Goal: Transaction & Acquisition: Purchase product/service

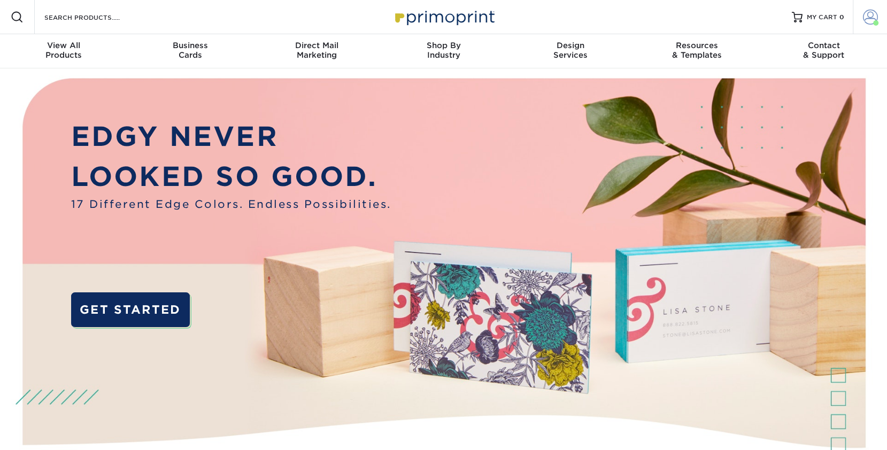
click at [867, 22] on span at bounding box center [870, 17] width 15 height 15
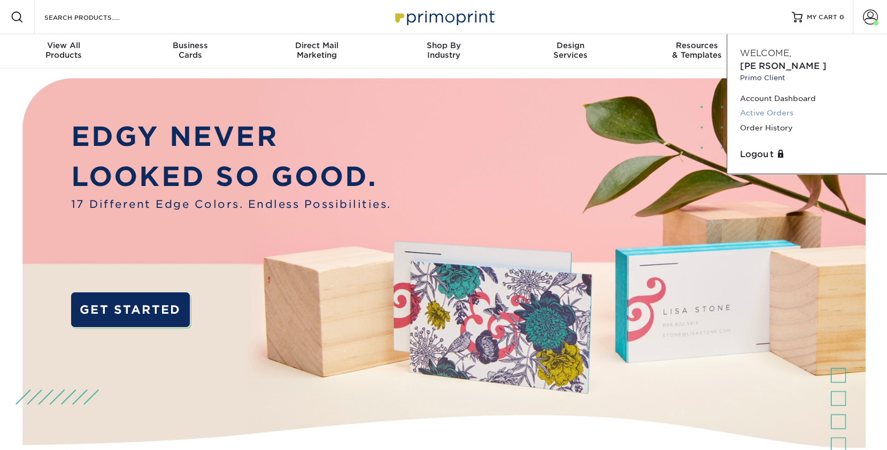
click at [779, 106] on link "Active Orders" at bounding box center [807, 113] width 134 height 14
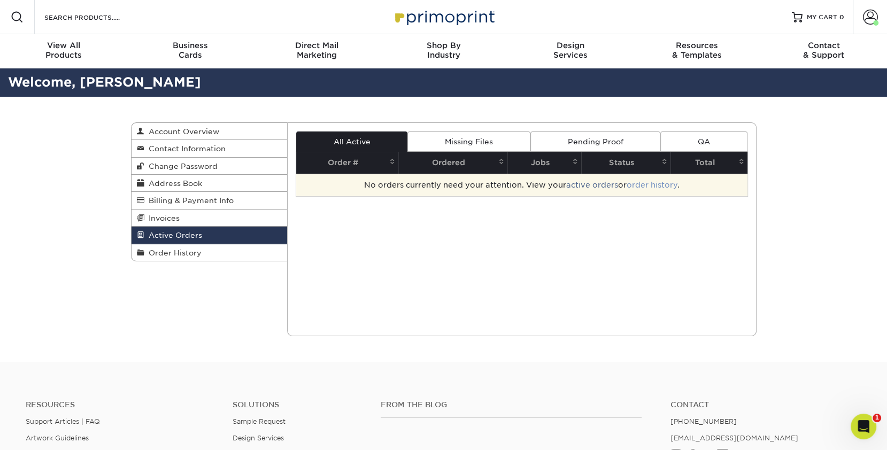
click at [641, 183] on link "order history" at bounding box center [652, 185] width 51 height 9
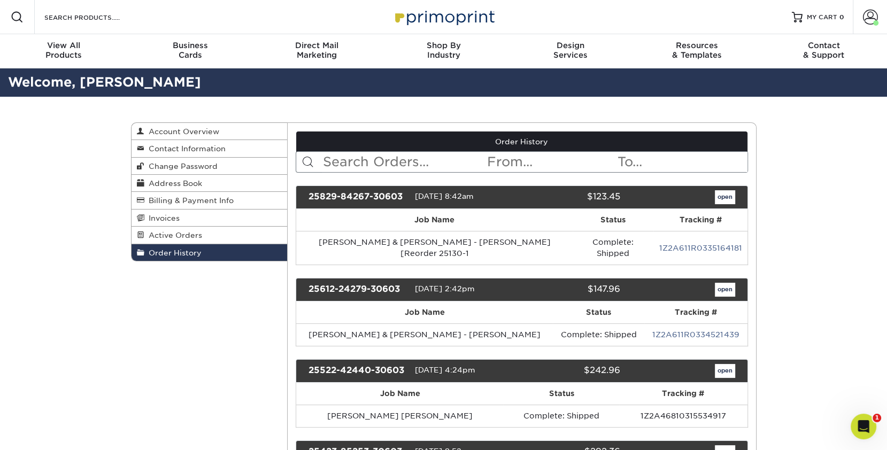
click at [414, 164] on input "text" at bounding box center [404, 162] width 164 height 20
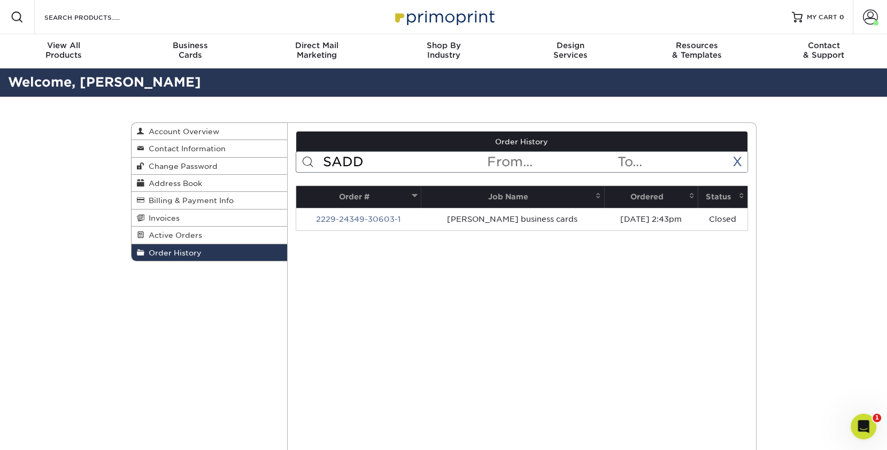
type input "SADD"
click at [392, 215] on link "2229-24349-30603-1" at bounding box center [358, 219] width 85 height 9
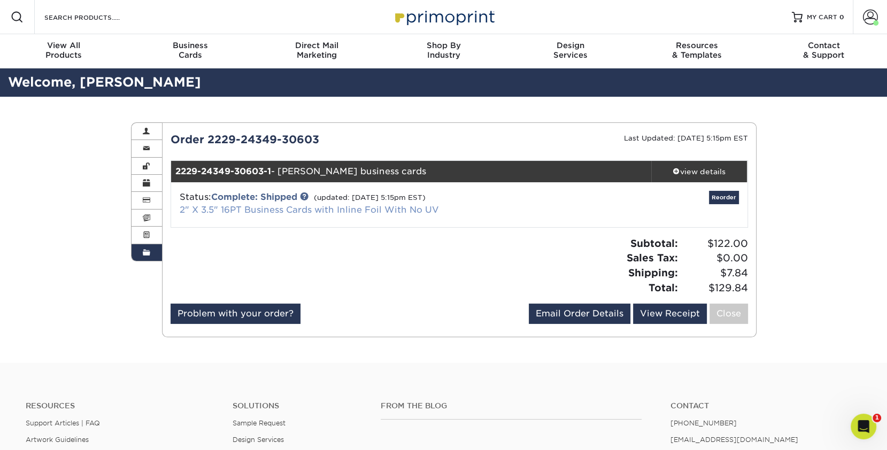
click at [265, 208] on link "2" X 3.5" 16PT Business Cards with Inline Foil With No UV" at bounding box center [309, 210] width 259 height 10
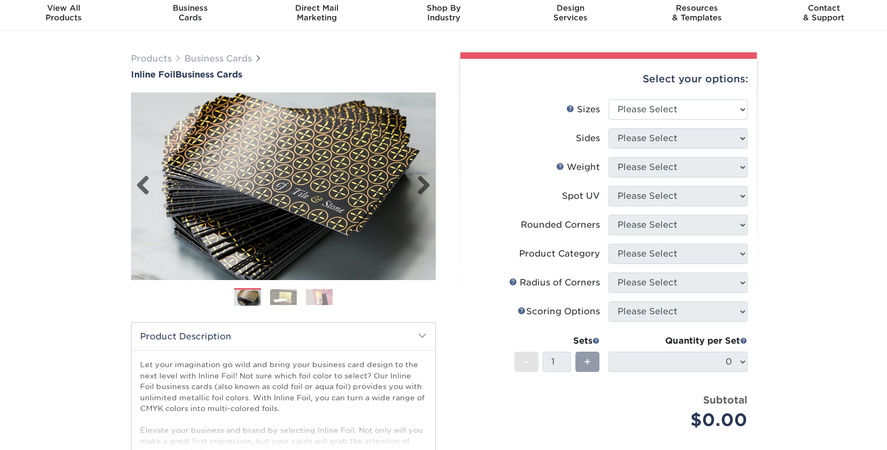
scroll to position [39, 0]
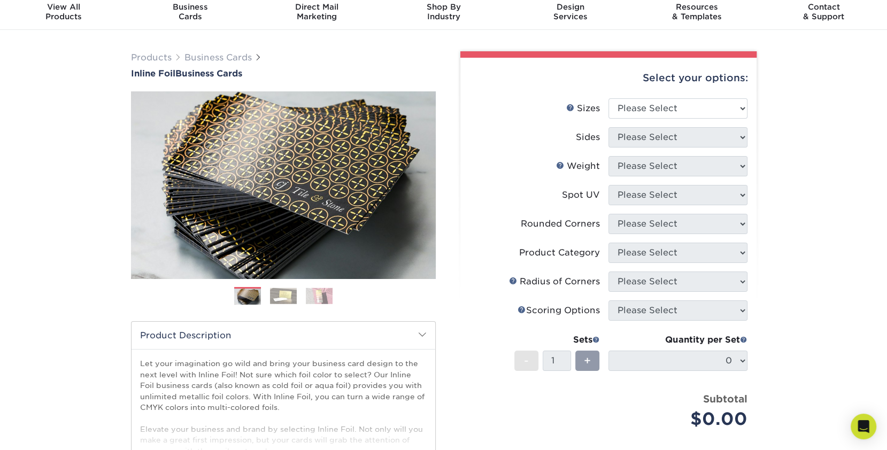
click at [289, 293] on img at bounding box center [283, 296] width 27 height 17
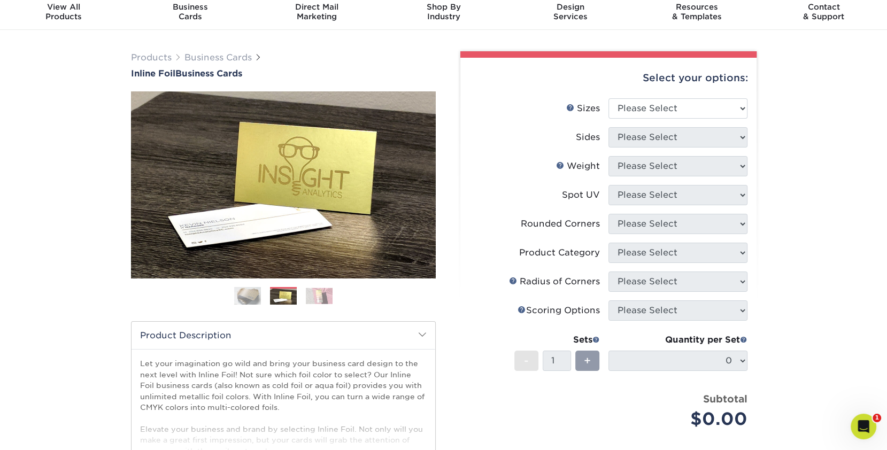
scroll to position [0, 0]
click at [316, 294] on img at bounding box center [319, 296] width 27 height 17
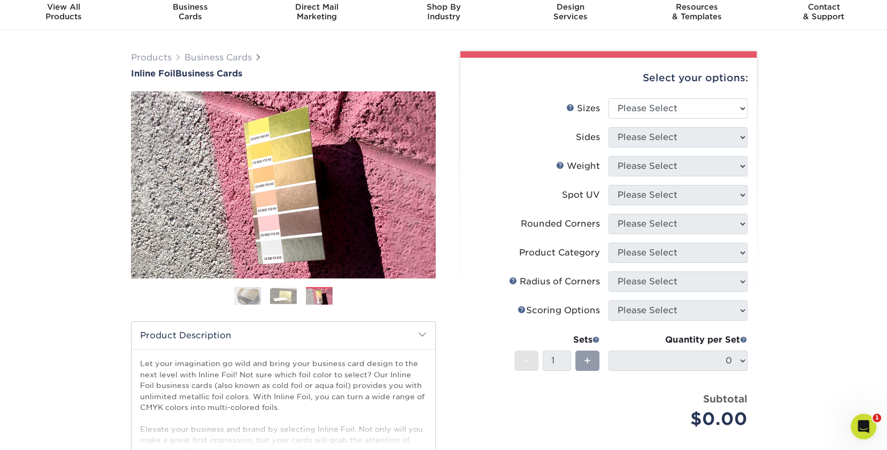
click at [245, 295] on img at bounding box center [247, 296] width 27 height 27
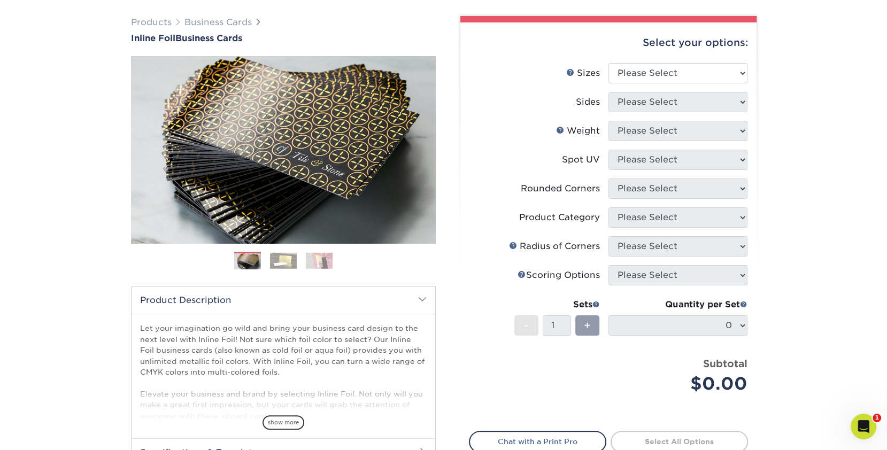
scroll to position [76, 0]
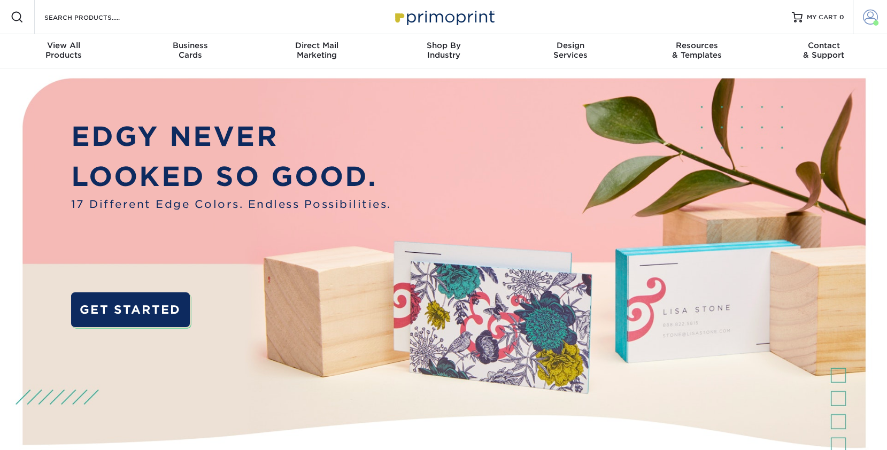
click at [864, 21] on span at bounding box center [870, 17] width 15 height 15
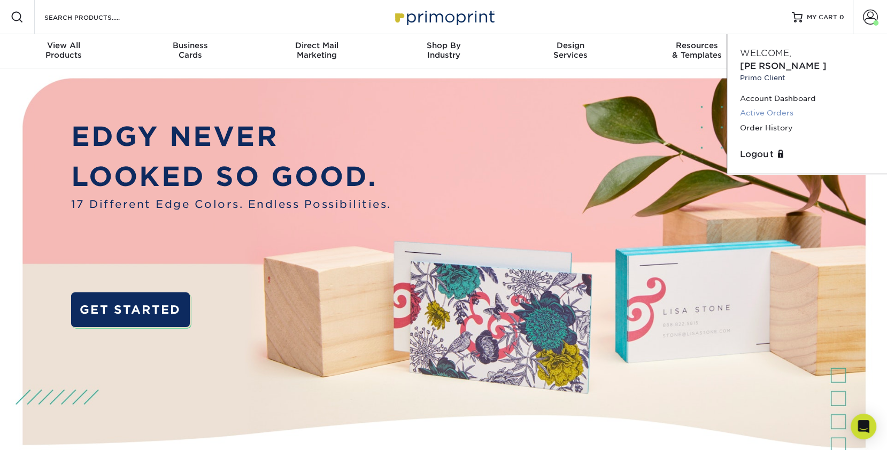
click at [780, 106] on link "Active Orders" at bounding box center [807, 113] width 134 height 14
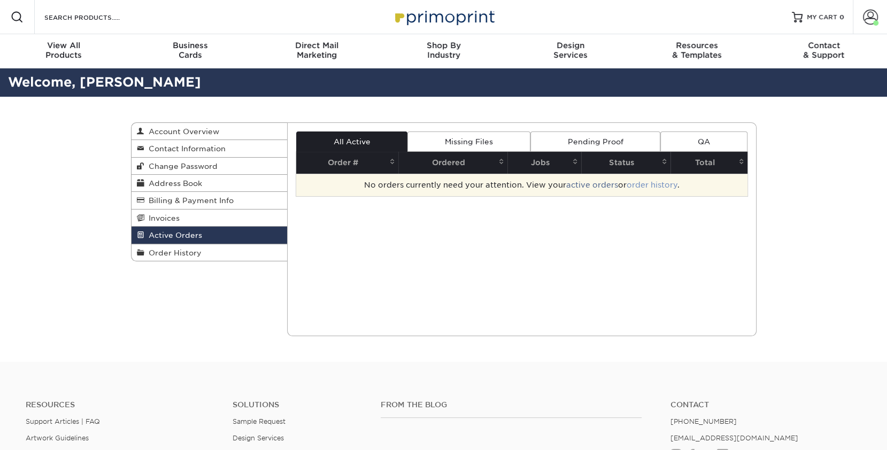
click at [662, 187] on link "order history" at bounding box center [652, 185] width 51 height 9
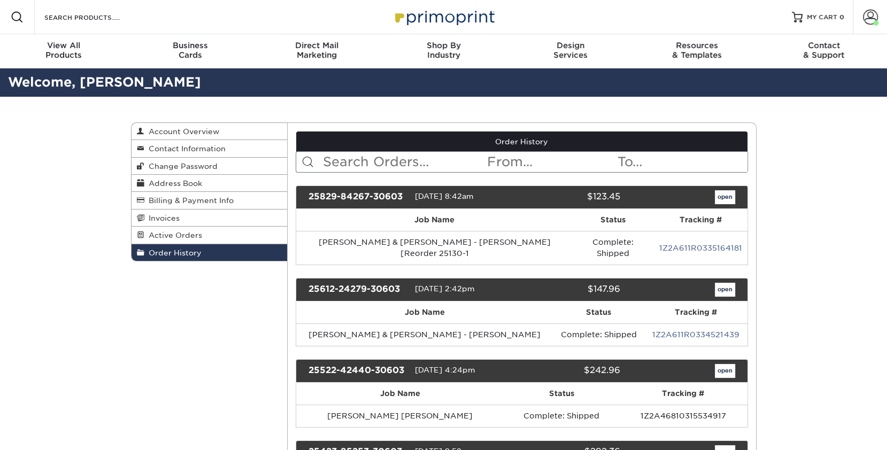
click at [387, 163] on input "text" at bounding box center [404, 162] width 164 height 20
type input "SADD"
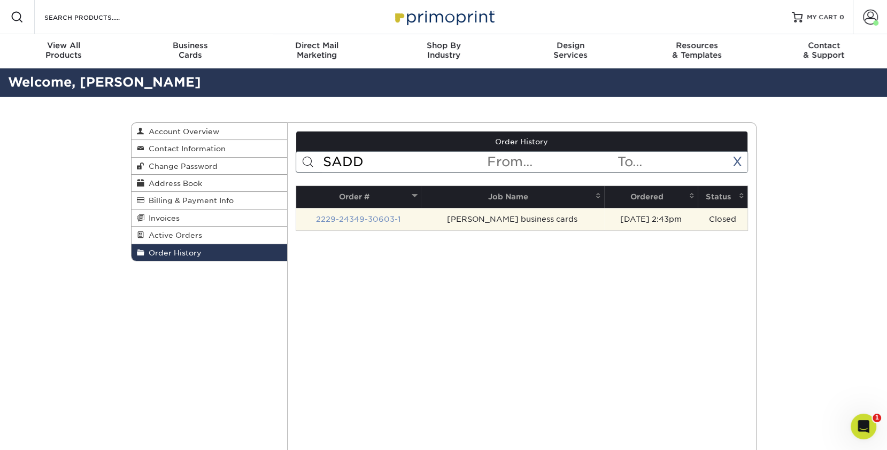
click at [376, 221] on link "2229-24349-30603-1" at bounding box center [358, 219] width 85 height 9
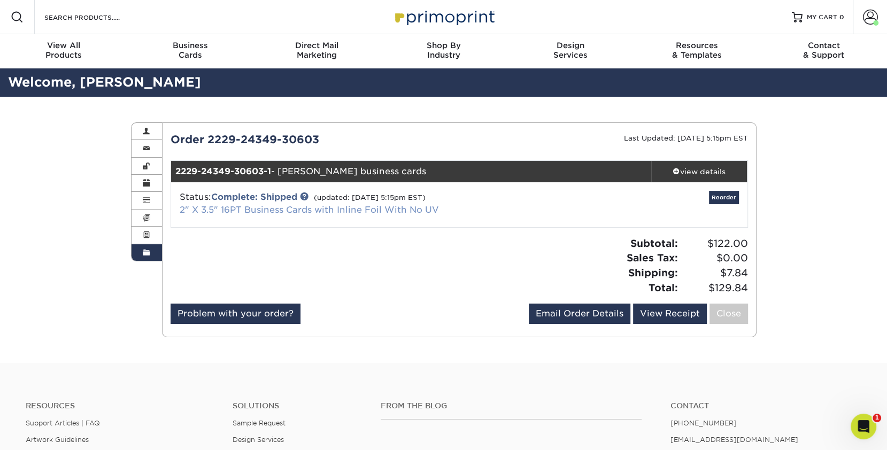
click at [295, 207] on link "2" X 3.5" 16PT Business Cards with Inline Foil With No UV" at bounding box center [309, 210] width 259 height 10
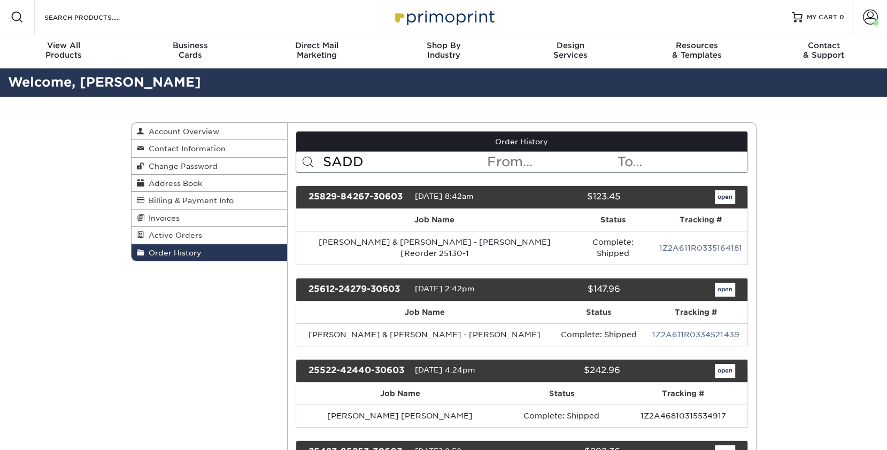
click at [406, 155] on input "SADD" at bounding box center [404, 162] width 164 height 20
click at [394, 161] on input "SADD" at bounding box center [404, 162] width 164 height 20
drag, startPoint x: 394, startPoint y: 160, endPoint x: 269, endPoint y: 154, distance: 125.4
click at [269, 122] on div "Order History Account Overview Contact Information Change Password Address Book…" at bounding box center [444, 122] width 626 height 0
type input "Sadd"
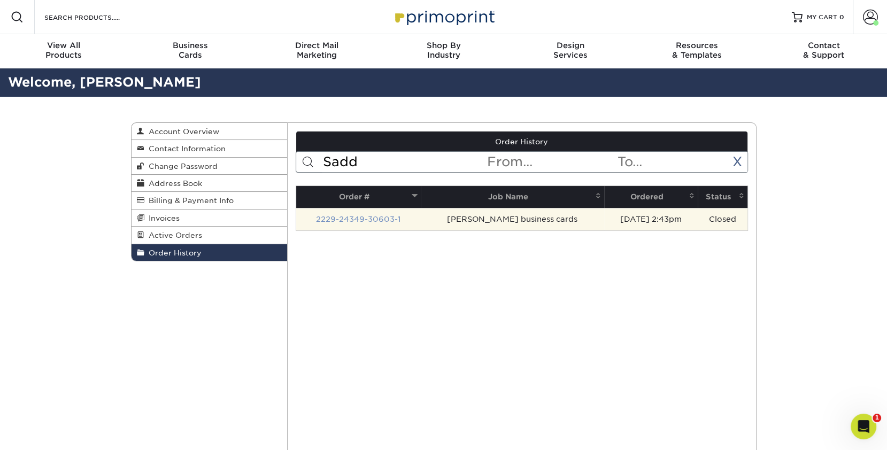
click at [389, 220] on link "2229-24349-30603-1" at bounding box center [358, 219] width 85 height 9
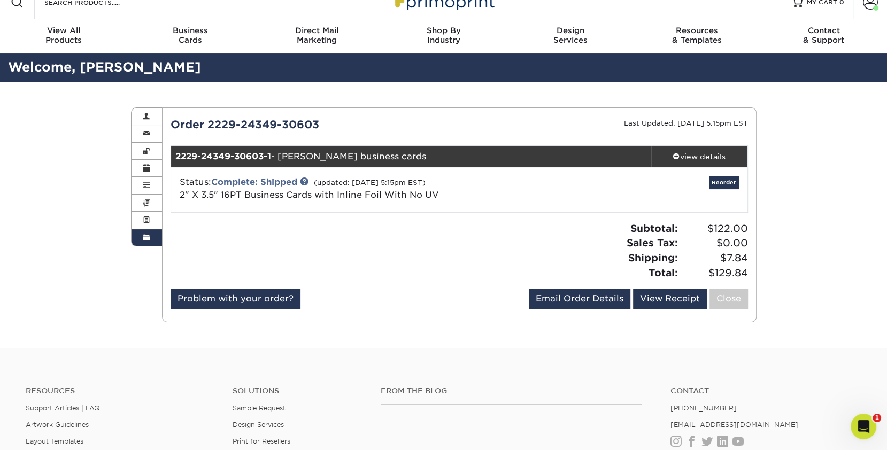
scroll to position [18, 0]
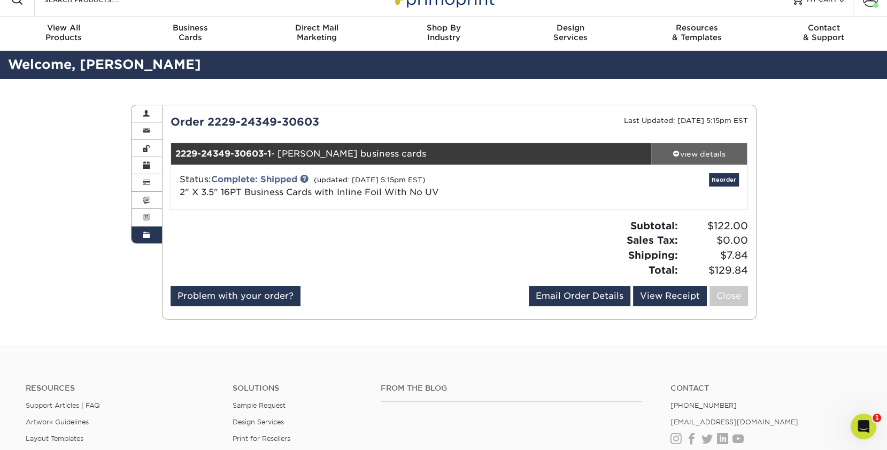
click at [689, 154] on div "view details" at bounding box center [700, 154] width 96 height 11
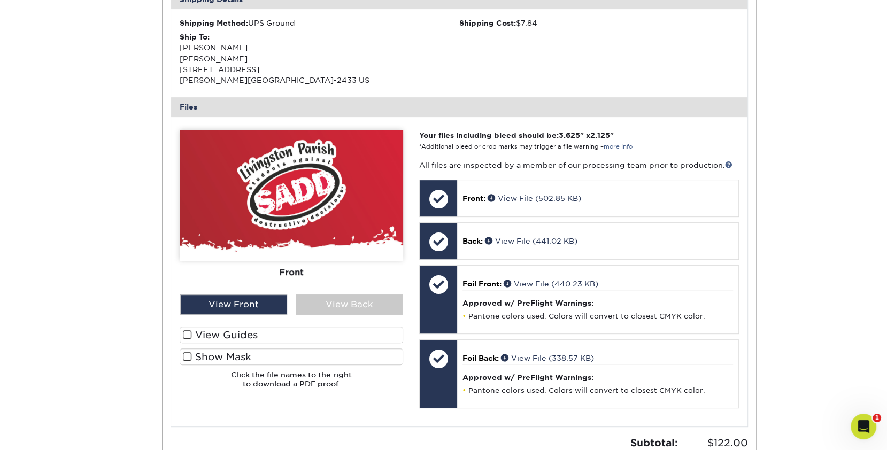
scroll to position [333, 0]
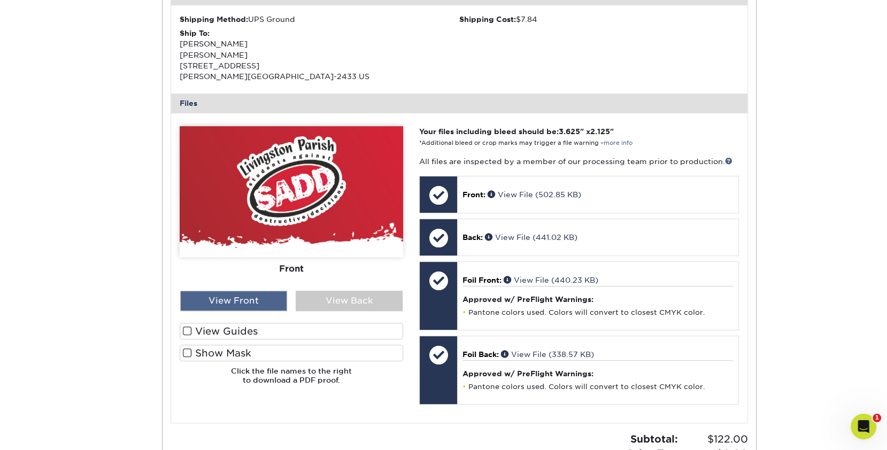
click at [268, 299] on div "View Front" at bounding box center [233, 301] width 107 height 20
click at [340, 298] on div "View Back" at bounding box center [349, 301] width 107 height 20
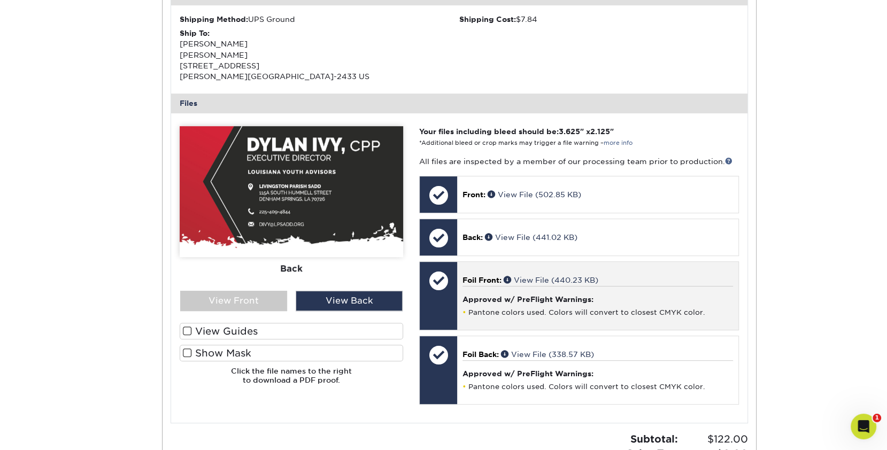
click at [481, 277] on span "Foil Front:" at bounding box center [482, 280] width 39 height 9
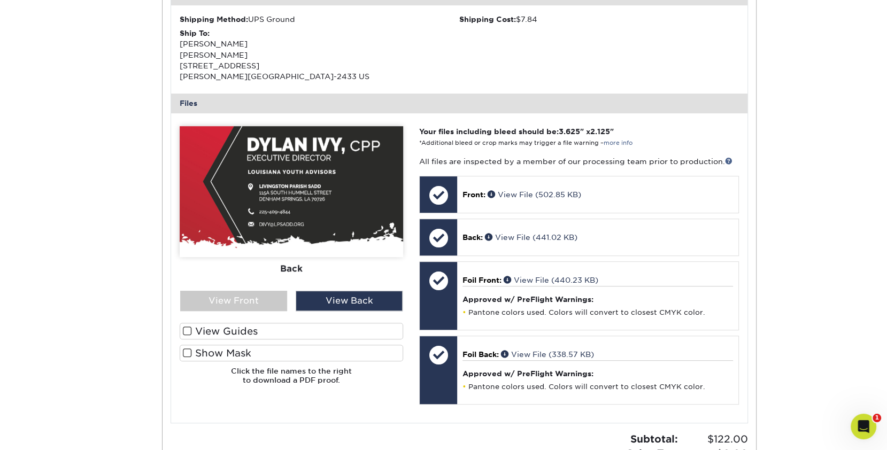
click at [187, 352] on span at bounding box center [187, 353] width 9 height 10
click at [0, 0] on input "Show Mask" at bounding box center [0, 0] width 0 height 0
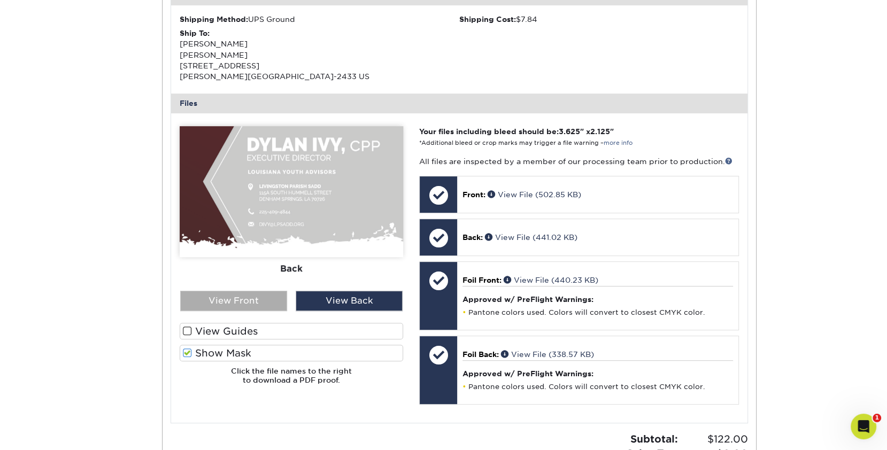
click at [248, 304] on div "View Front" at bounding box center [233, 301] width 107 height 20
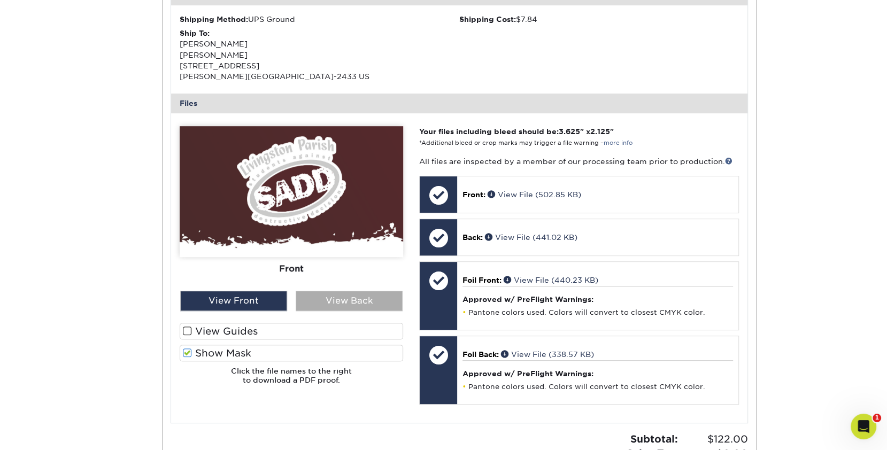
click at [334, 293] on div "View Back" at bounding box center [349, 301] width 107 height 20
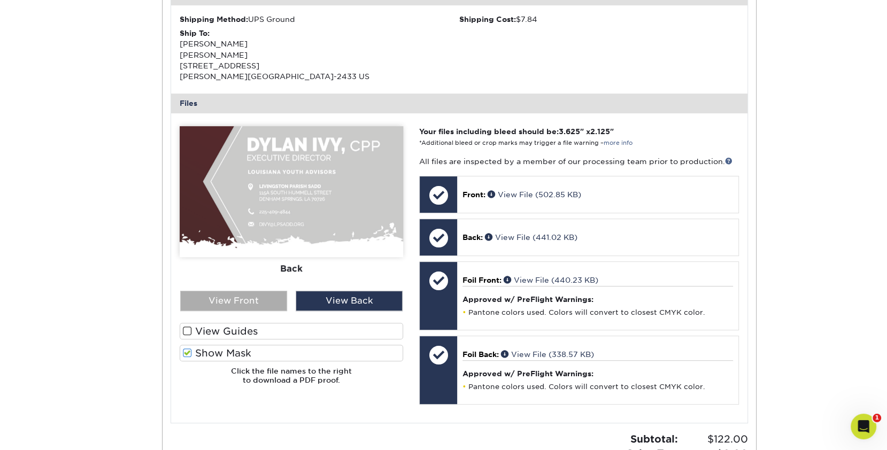
click at [262, 293] on div "View Front" at bounding box center [233, 301] width 107 height 20
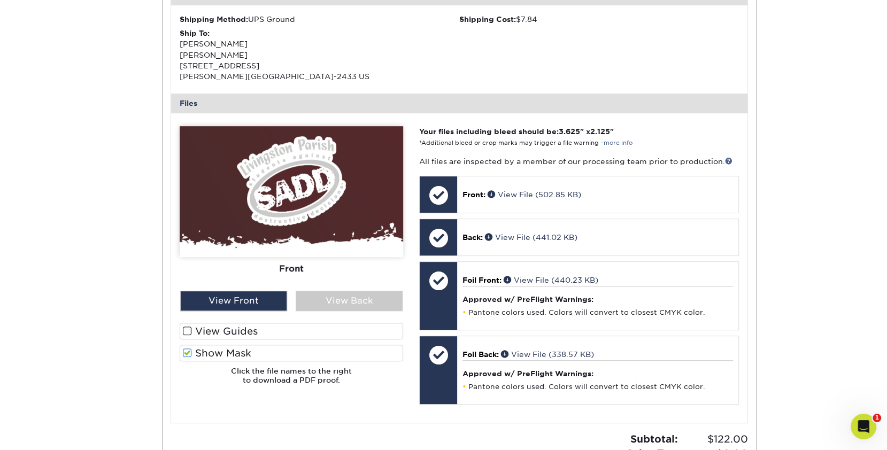
click at [187, 350] on span at bounding box center [187, 353] width 9 height 10
click at [0, 0] on input "Show Mask" at bounding box center [0, 0] width 0 height 0
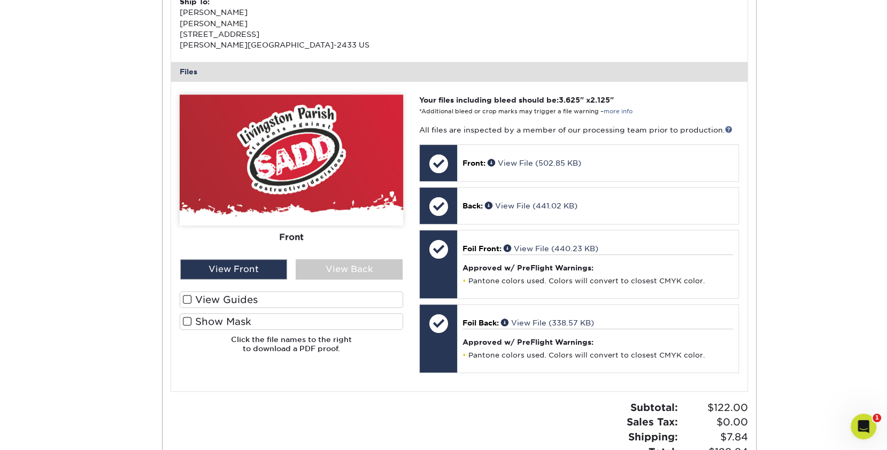
scroll to position [372, 0]
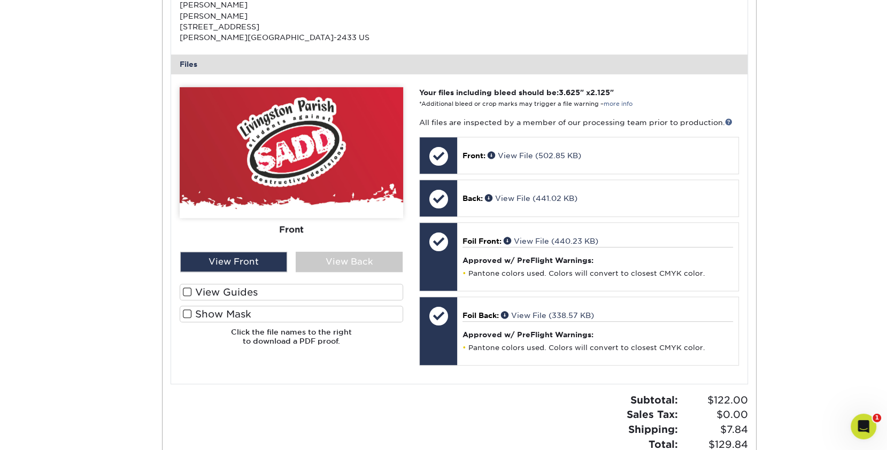
click at [190, 311] on span at bounding box center [187, 314] width 9 height 10
click at [0, 0] on input "Show Mask" at bounding box center [0, 0] width 0 height 0
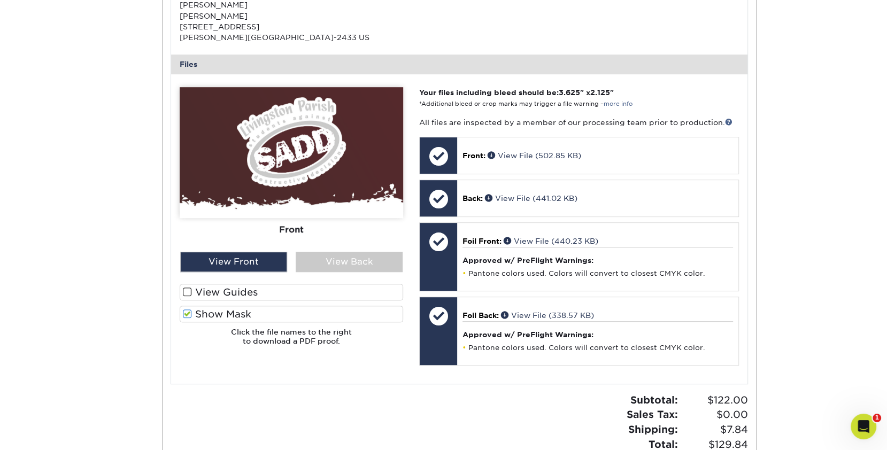
click at [188, 310] on span at bounding box center [187, 314] width 9 height 10
click at [0, 0] on input "Show Mask" at bounding box center [0, 0] width 0 height 0
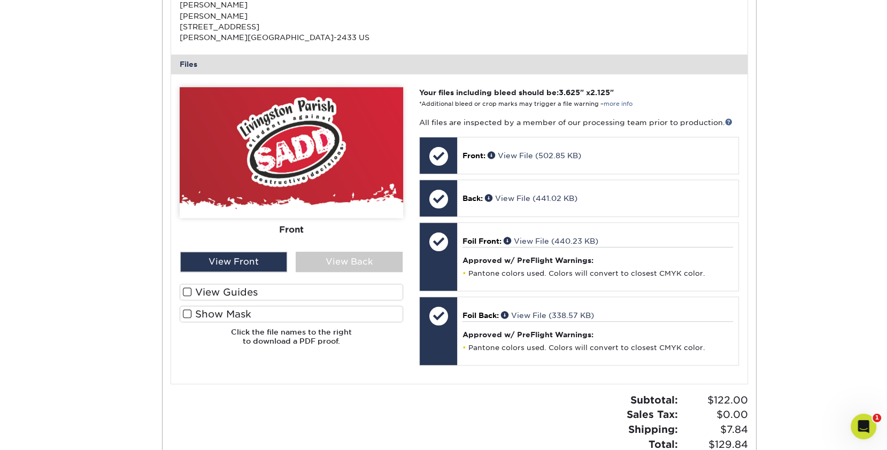
click at [185, 294] on span at bounding box center [187, 292] width 9 height 10
click at [0, 0] on input "View Guides" at bounding box center [0, 0] width 0 height 0
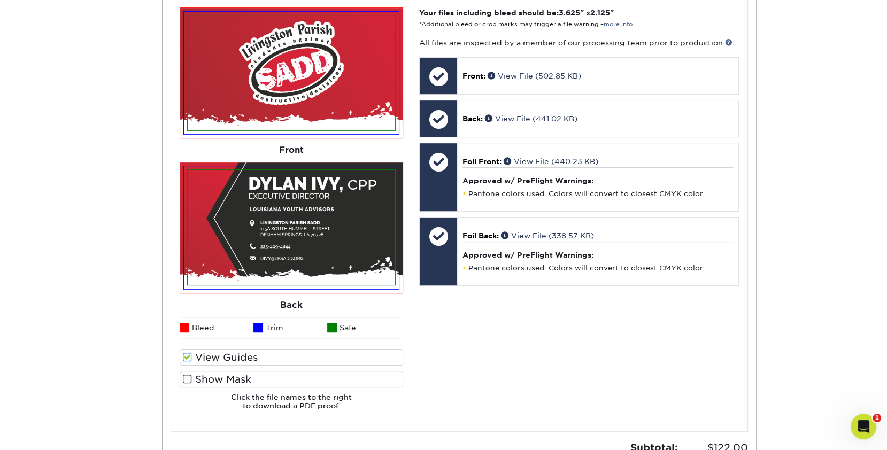
scroll to position [477, 0]
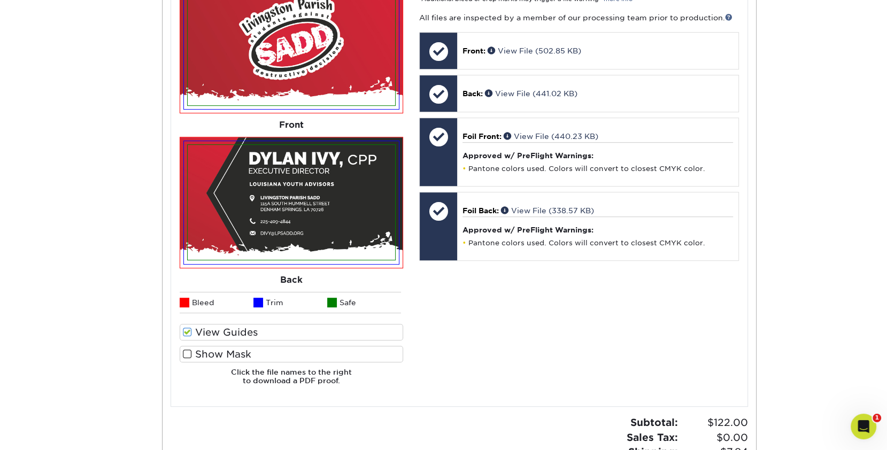
click at [188, 353] on span at bounding box center [187, 354] width 9 height 10
click at [0, 0] on input "Show Mask" at bounding box center [0, 0] width 0 height 0
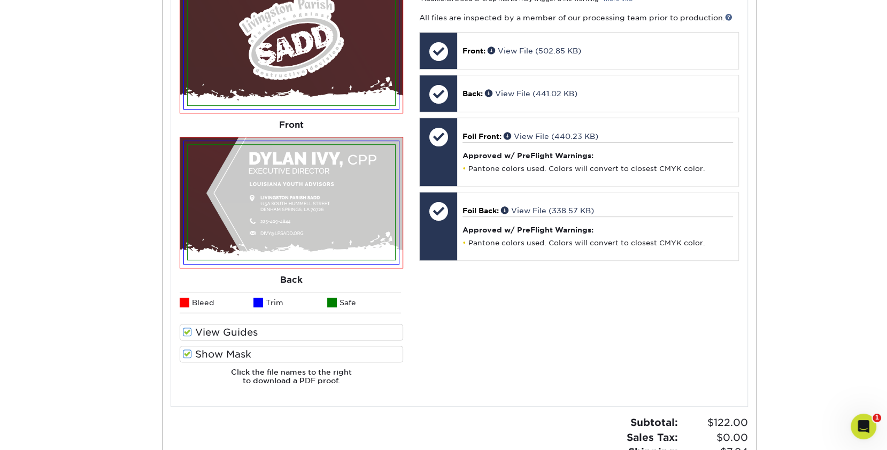
click at [188, 353] on span at bounding box center [187, 354] width 9 height 10
click at [0, 0] on input "Show Mask" at bounding box center [0, 0] width 0 height 0
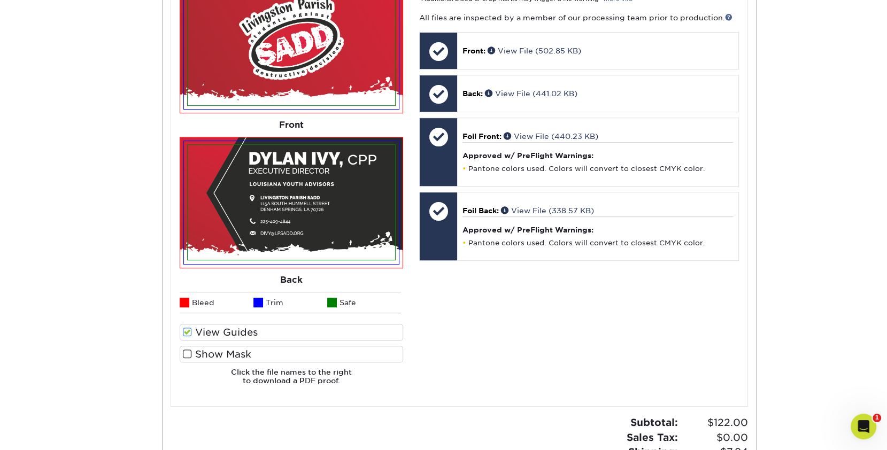
click at [188, 353] on span at bounding box center [187, 354] width 9 height 10
click at [0, 0] on input "Show Mask" at bounding box center [0, 0] width 0 height 0
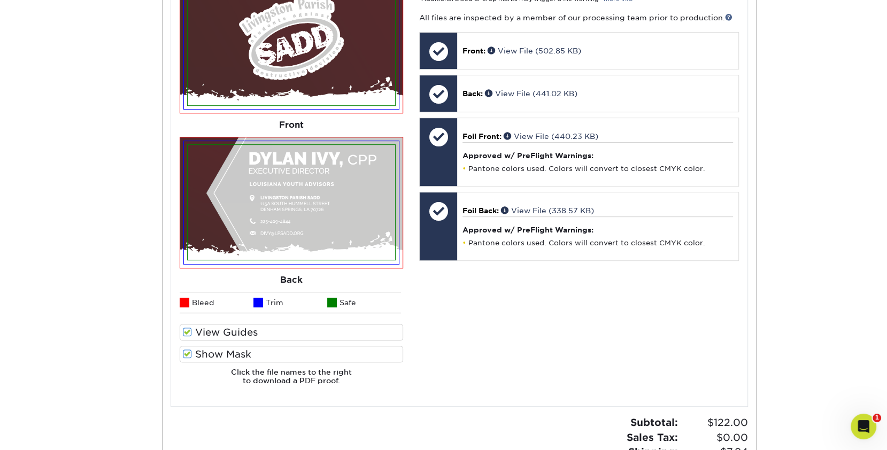
click at [188, 353] on span at bounding box center [187, 354] width 9 height 10
click at [0, 0] on input "Show Mask" at bounding box center [0, 0] width 0 height 0
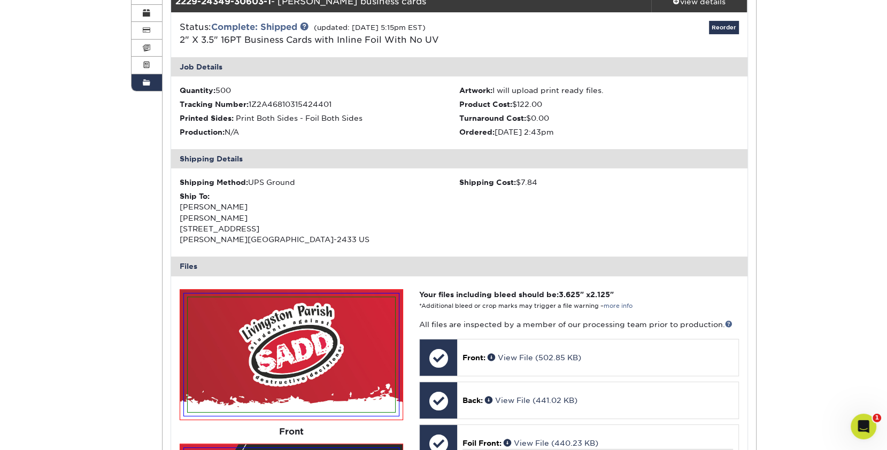
scroll to position [113, 0]
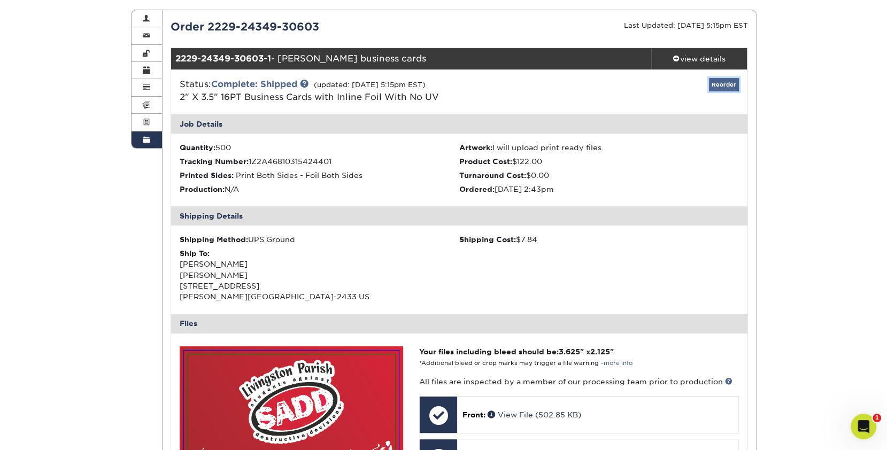
click at [719, 83] on link "Reorder" at bounding box center [724, 84] width 30 height 13
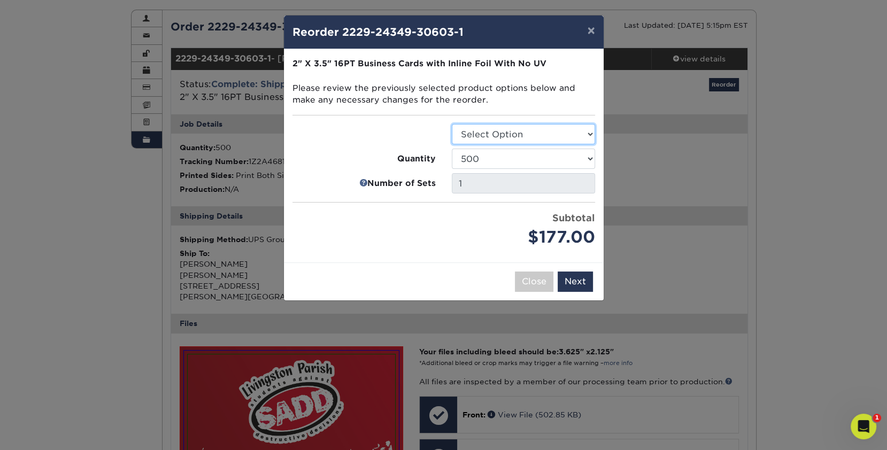
click at [533, 133] on select "Select Option Business Cards" at bounding box center [523, 134] width 143 height 20
select select "3b5148f1-0588-4f88-a218-97bcfdce65c1"
click at [452, 124] on select "Select Option Business Cards" at bounding box center [523, 134] width 143 height 20
click at [592, 29] on button "×" at bounding box center [591, 31] width 25 height 30
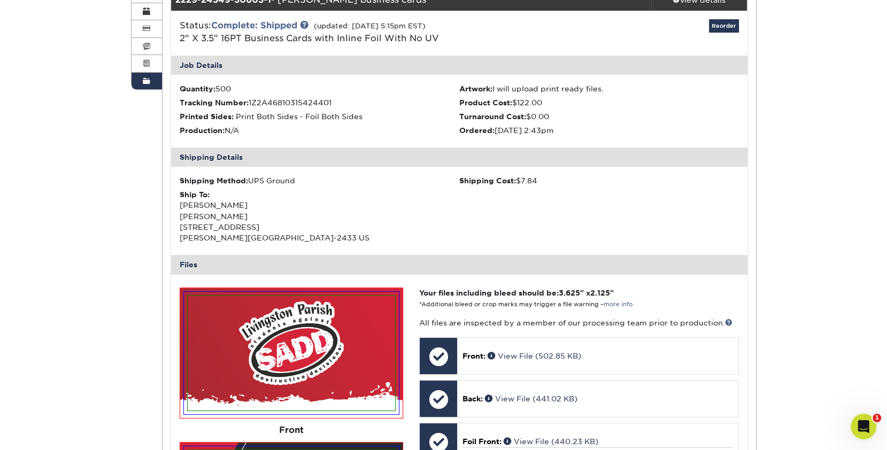
scroll to position [174, 0]
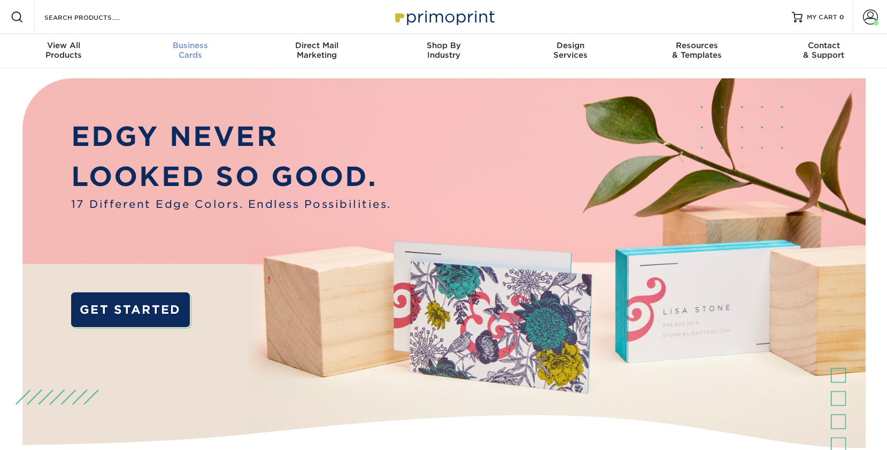
click at [187, 47] on span "Business" at bounding box center [190, 46] width 127 height 10
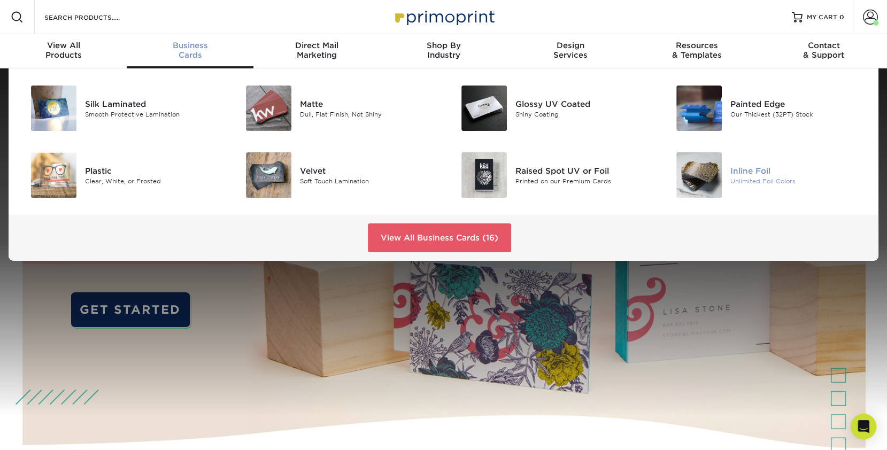
click at [723, 178] on div at bounding box center [695, 174] width 72 height 45
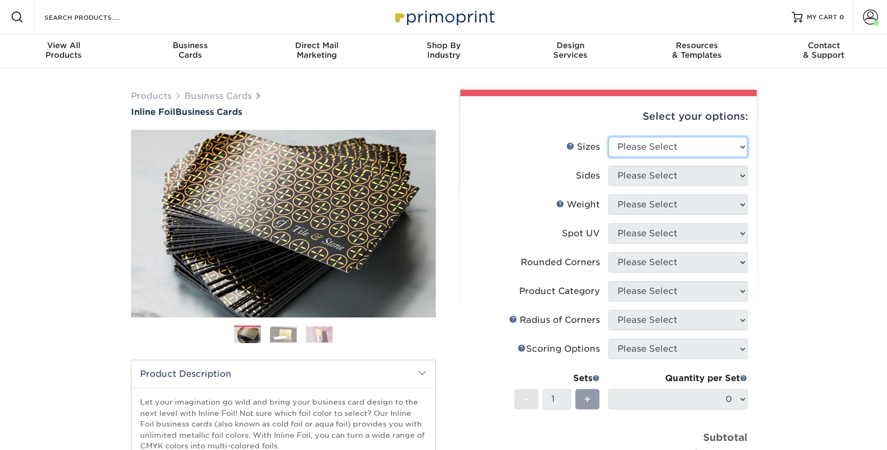
click at [654, 149] on select "Please Select 1.5" x 3.5" - Mini 1.75" x 3.5" - Mini 2" x 2" - Square 2" x 3" -…" at bounding box center [678, 147] width 139 height 20
select select "2.00x3.50"
click at [609, 137] on select "Please Select 1.5" x 3.5" - Mini 1.75" x 3.5" - Mini 2" x 2" - Square 2" x 3" -…" at bounding box center [678, 147] width 139 height 20
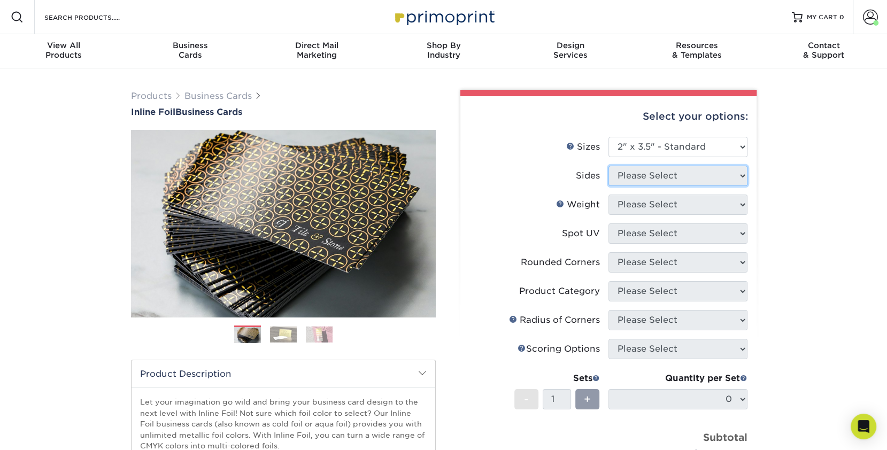
click at [679, 175] on select "Please Select" at bounding box center [678, 176] width 139 height 20
click at [684, 178] on select "Please Select Print Both Sides - Foil Back Only Print Both Sides - Foil Both Si…" at bounding box center [678, 176] width 139 height 20
select select "34527644-b4fd-4ffb-9092-1318eefcd9d9"
click at [609, 166] on select "Please Select Print Both Sides - Foil Back Only Print Both Sides - Foil Both Si…" at bounding box center [678, 176] width 139 height 20
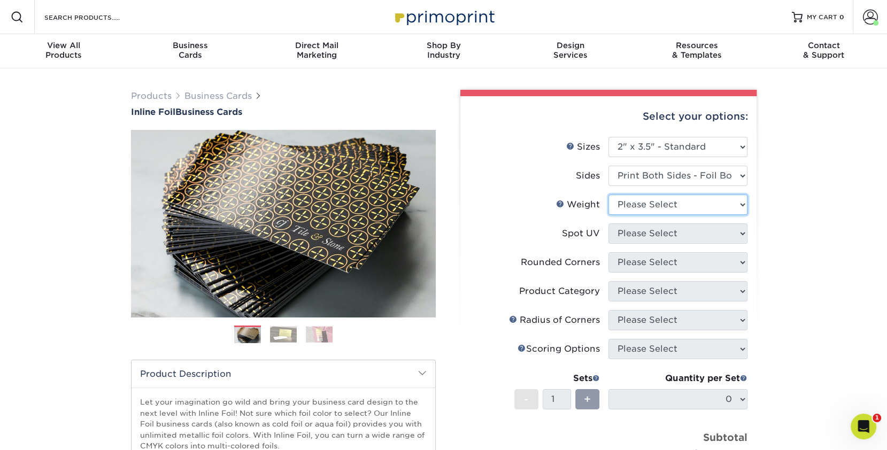
click at [696, 205] on select "Please Select 16PT" at bounding box center [678, 205] width 139 height 20
select select "16PT"
click at [609, 195] on select "Please Select 16PT" at bounding box center [678, 205] width 139 height 20
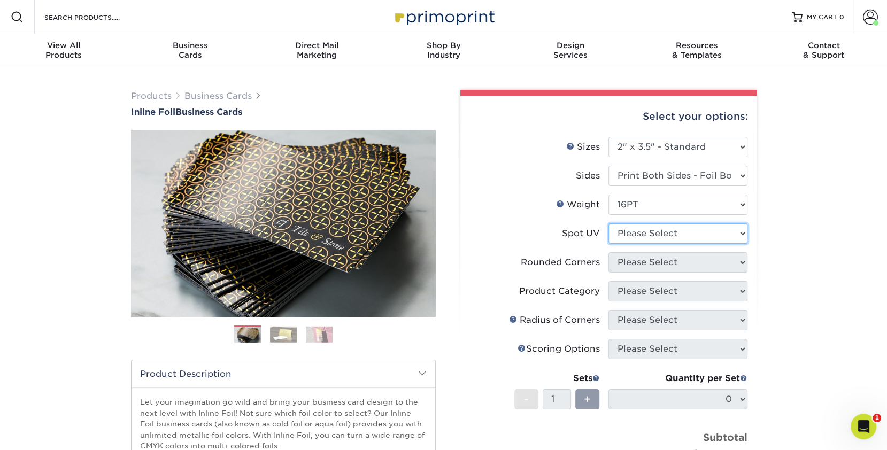
click at [699, 235] on select "Please Select No Spot UV Front and Back (Both Sides) Front Only Back Only" at bounding box center [678, 234] width 139 height 20
select select "3"
click at [609, 224] on select "Please Select No Spot UV Front and Back (Both Sides) Front Only Back Only" at bounding box center [678, 234] width 139 height 20
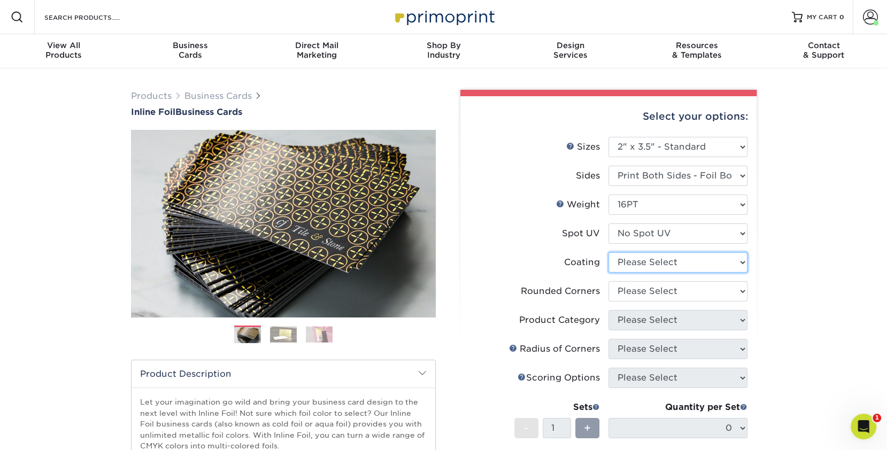
click at [670, 259] on select at bounding box center [678, 262] width 139 height 20
select select "3e7618de-abca-4bda-9f97-8b9129e913d8"
click at [609, 252] on select at bounding box center [678, 262] width 139 height 20
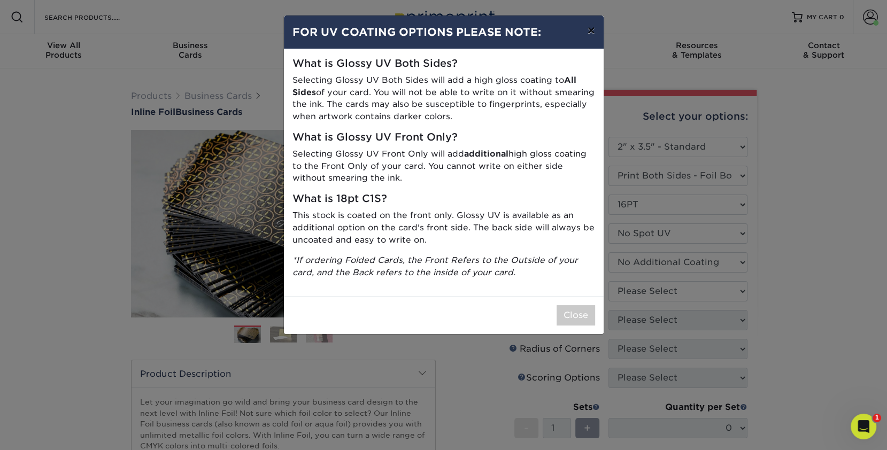
click at [593, 23] on button "×" at bounding box center [591, 31] width 25 height 30
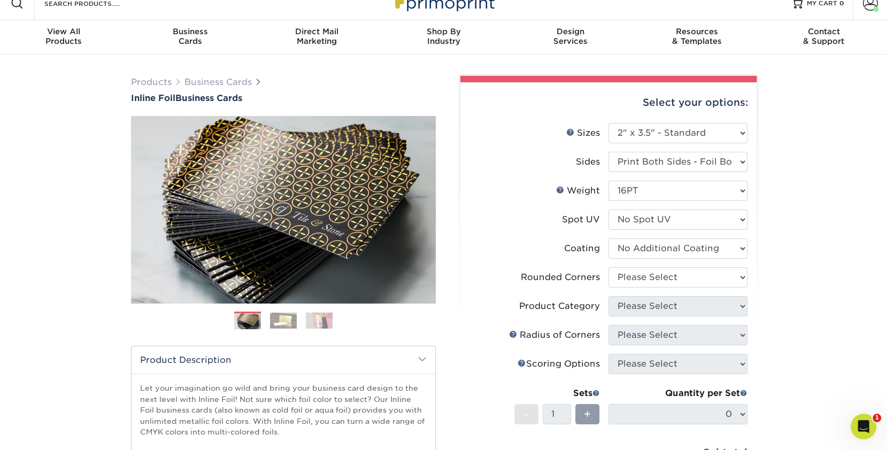
scroll to position [18, 0]
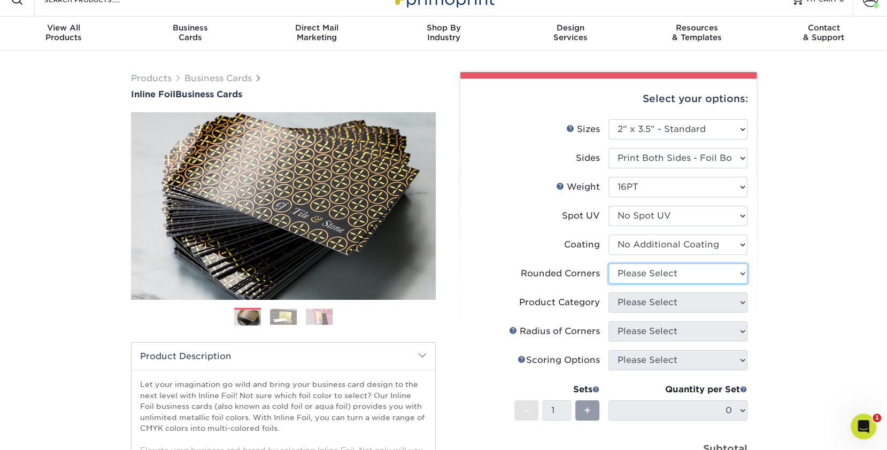
click at [734, 270] on select "Please Select Yes - Round 2 Corners Yes - Round 4 Corners No" at bounding box center [678, 274] width 139 height 20
select select "0"
click at [609, 264] on select "Please Select Yes - Round 2 Corners Yes - Round 4 Corners No" at bounding box center [678, 274] width 139 height 20
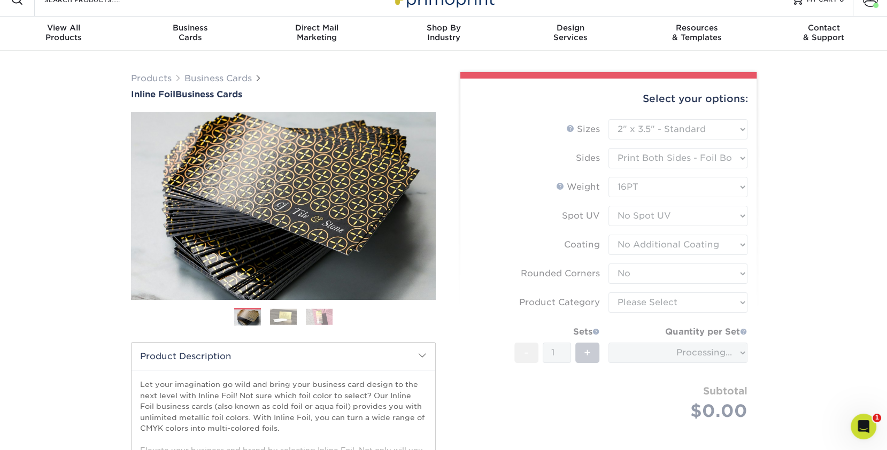
click at [732, 299] on form "Sizes Help Sizes Please Select 1.5" x 3.5" - Mini 1.75" x 3.5" - Mini 2" x 2" -…" at bounding box center [608, 282] width 279 height 327
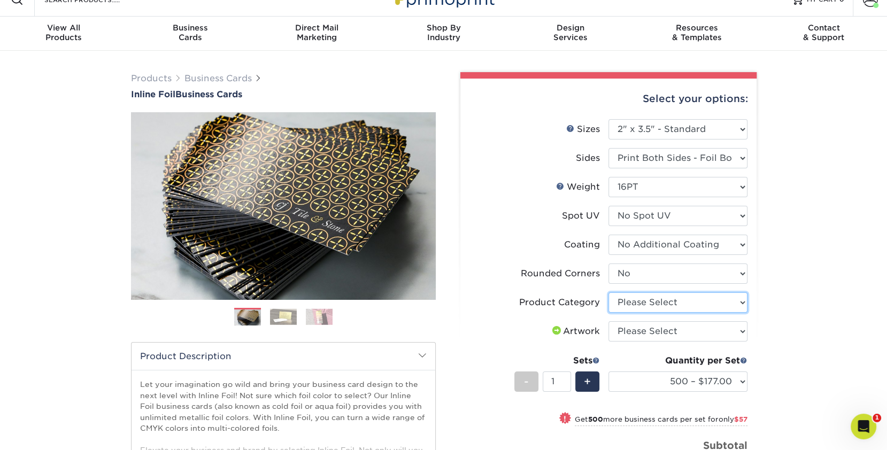
click at [666, 306] on select "Please Select Business Cards" at bounding box center [678, 303] width 139 height 20
select select "3b5148f1-0588-4f88-a218-97bcfdce65c1"
click at [609, 293] on select "Please Select Business Cards" at bounding box center [678, 303] width 139 height 20
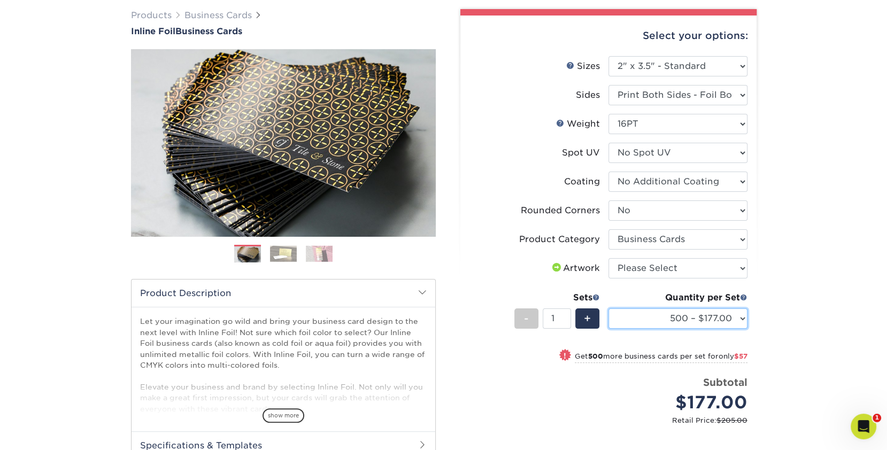
click at [699, 314] on select "500 – $177.00 1000 – $234.00 2500 – $434.00 5000 – $617.00" at bounding box center [678, 319] width 139 height 20
click at [609, 309] on select "500 – $177.00 1000 – $234.00 2500 – $434.00 5000 – $617.00" at bounding box center [678, 319] width 139 height 20
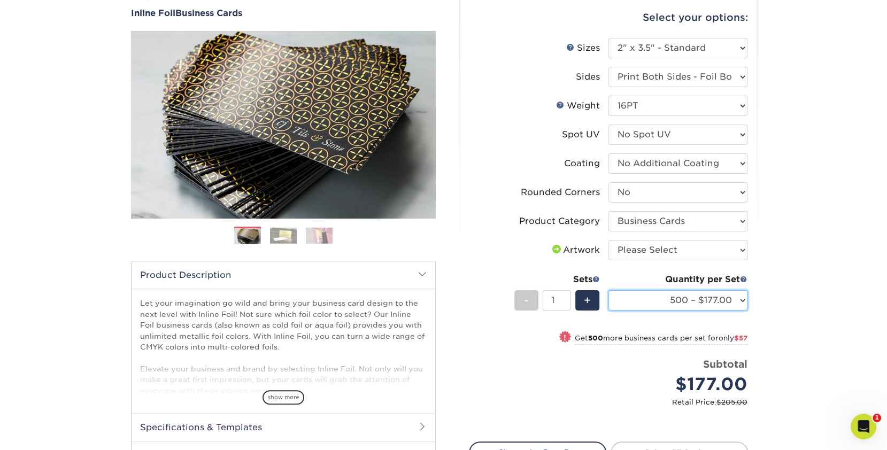
scroll to position [0, 0]
